Goal: Task Accomplishment & Management: Manage account settings

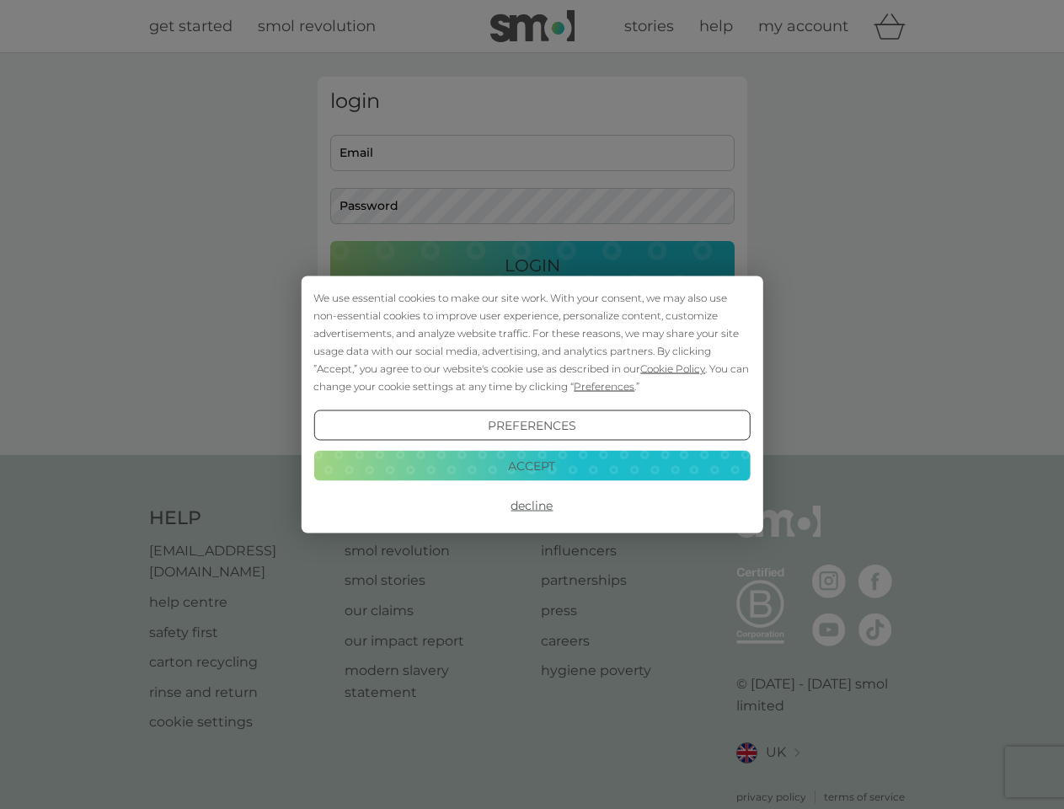
click at [673, 368] on span "Cookie Policy" at bounding box center [672, 368] width 65 height 13
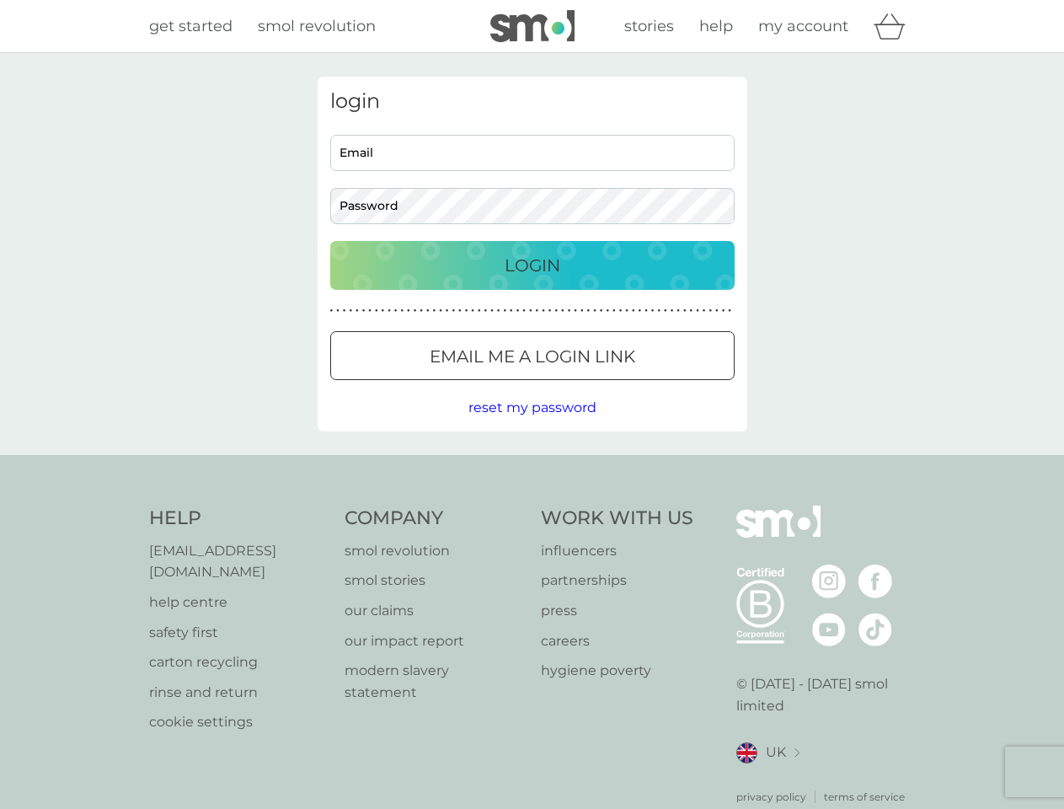
click at [602, 386] on div "login Email Password Login ● ● ● ● ● ● ● ● ● ● ● ● ● ● ● ● ● ● ● ● ● ● ● ● ● ● …" at bounding box center [533, 254] width 430 height 355
click at [532, 425] on div "login Email Password Login ● ● ● ● ● ● ● ● ● ● ● ● ● ● ● ● ● ● ● ● ● ● ● ● ● ● …" at bounding box center [533, 254] width 430 height 355
click at [532, 505] on div "Help [EMAIL_ADDRESS][DOMAIN_NAME] help centre safety first carton recycling rin…" at bounding box center [532, 654] width 767 height 299
click at [532, 465] on div "Help [EMAIL_ADDRESS][DOMAIN_NAME] help centre safety first carton recycling rin…" at bounding box center [532, 655] width 1064 height 400
